Goal: Task Accomplishment & Management: Complete application form

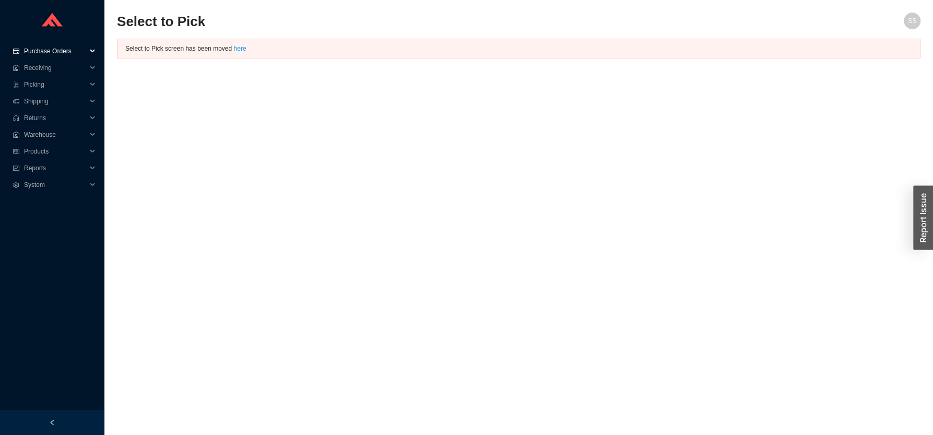
drag, startPoint x: 62, startPoint y: 51, endPoint x: 60, endPoint y: 56, distance: 6.1
click at [62, 50] on span "Purchase Orders" at bounding box center [55, 51] width 63 height 17
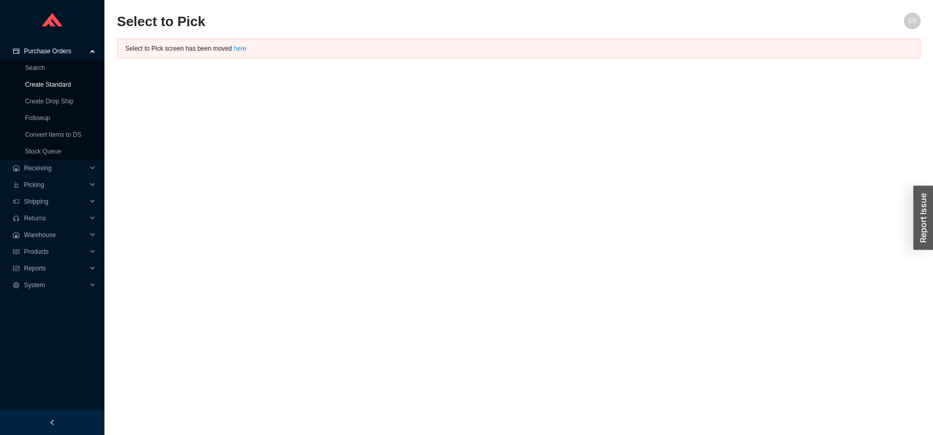
click at [42, 85] on link "Create Standard" at bounding box center [48, 84] width 46 height 7
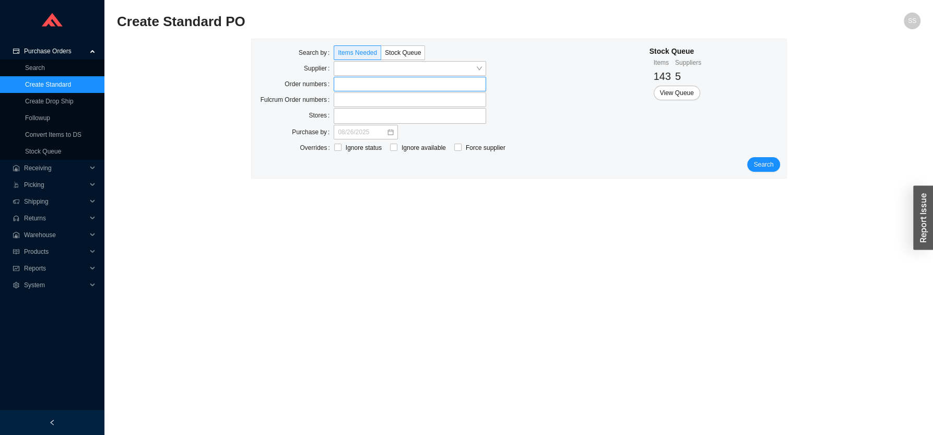
click at [365, 80] on label at bounding box center [410, 84] width 152 height 15
click at [343, 80] on input at bounding box center [338, 83] width 7 height 11
click at [764, 170] on span "Search" at bounding box center [763, 165] width 20 height 10
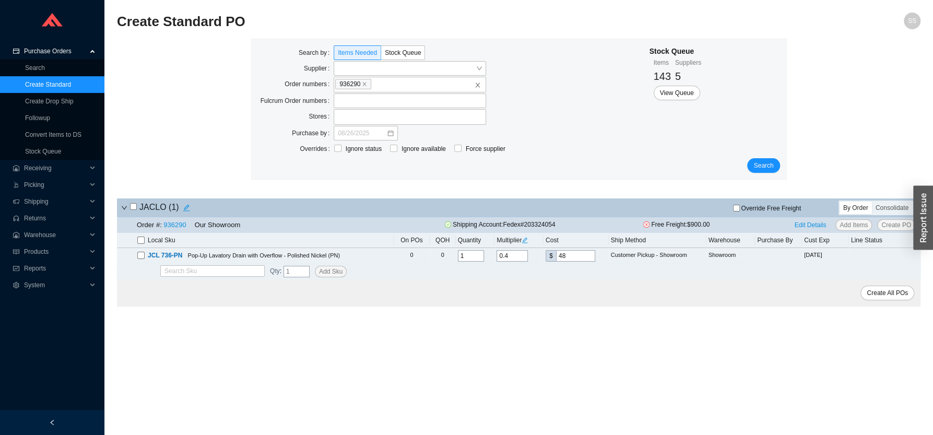
click at [134, 209] on input "checkbox" at bounding box center [133, 206] width 7 height 7
checkbox input "true"
click at [882, 296] on span "Create All POs" at bounding box center [887, 293] width 41 height 10
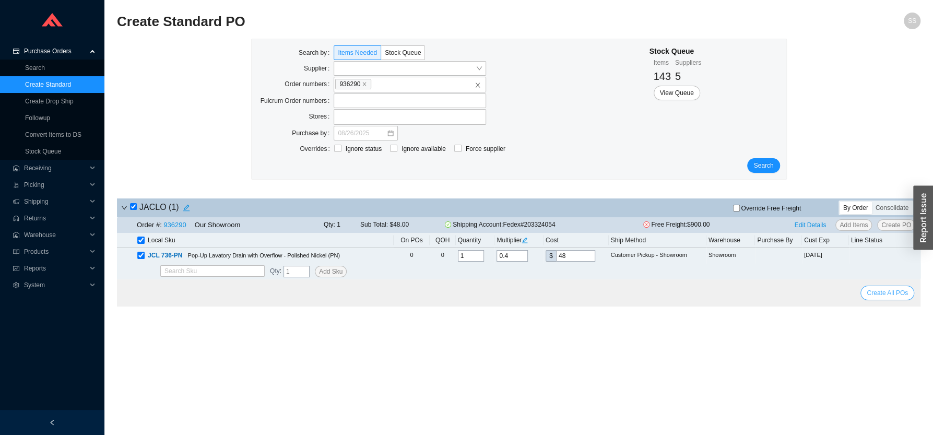
select select "1"
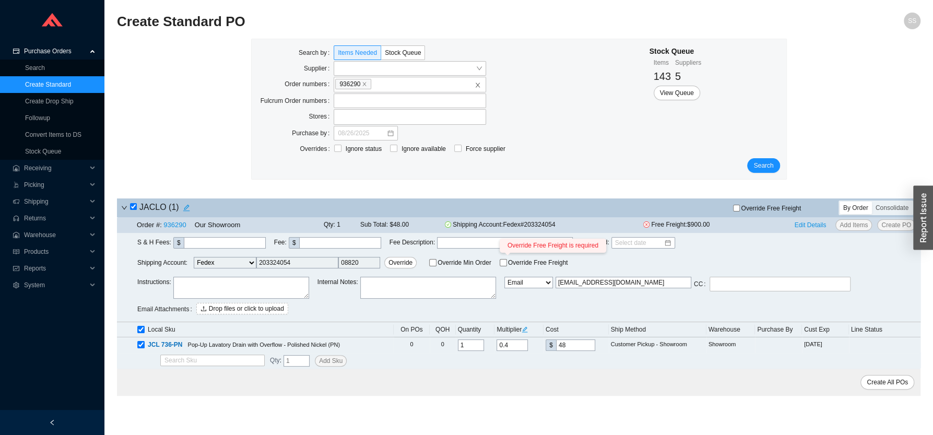
click at [500, 264] on input "Override Free Freight Override Free Freight is required" at bounding box center [503, 262] width 7 height 7
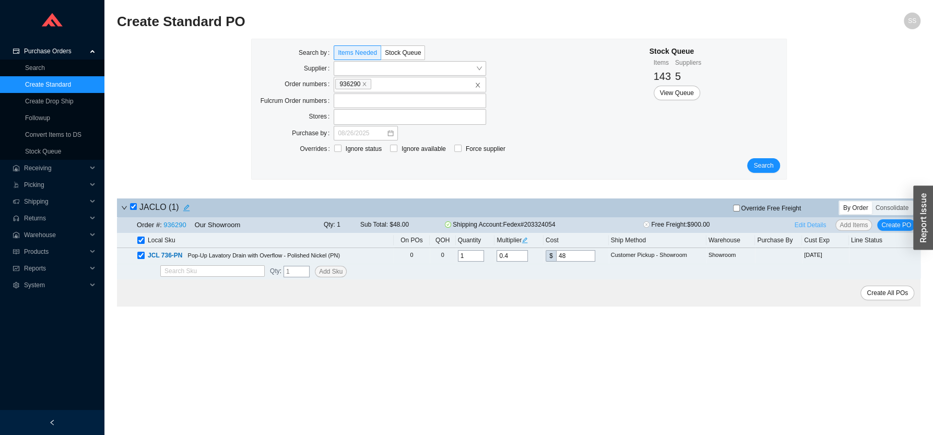
click at [815, 229] on span "Edit Details" at bounding box center [811, 225] width 32 height 10
select select "1"
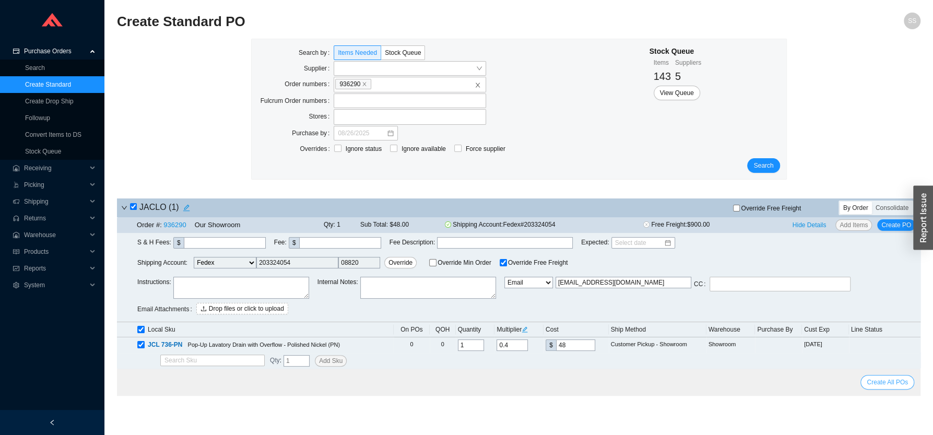
click at [883, 385] on span "Create All POs" at bounding box center [887, 382] width 41 height 10
